Goal: Download file/media

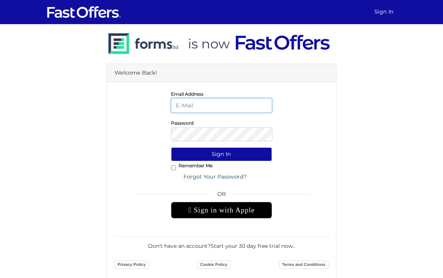
type input "[PERSON_NAME][EMAIL_ADDRESS][PERSON_NAME][DOMAIN_NAME]"
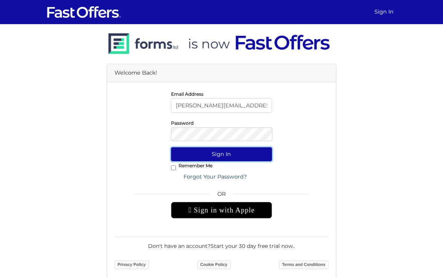
click at [213, 153] on button "Sign In" at bounding box center [221, 154] width 101 height 14
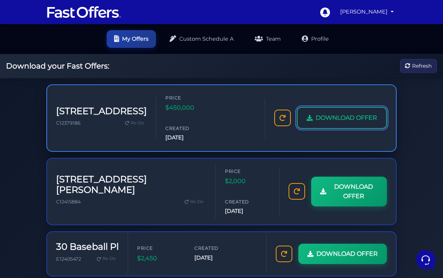
click at [327, 113] on span "DOWNLOAD OFFER" at bounding box center [345, 118] width 61 height 10
click at [352, 113] on span "DOWNLOAD OFFER" at bounding box center [345, 118] width 61 height 10
